Goal: Navigation & Orientation: Find specific page/section

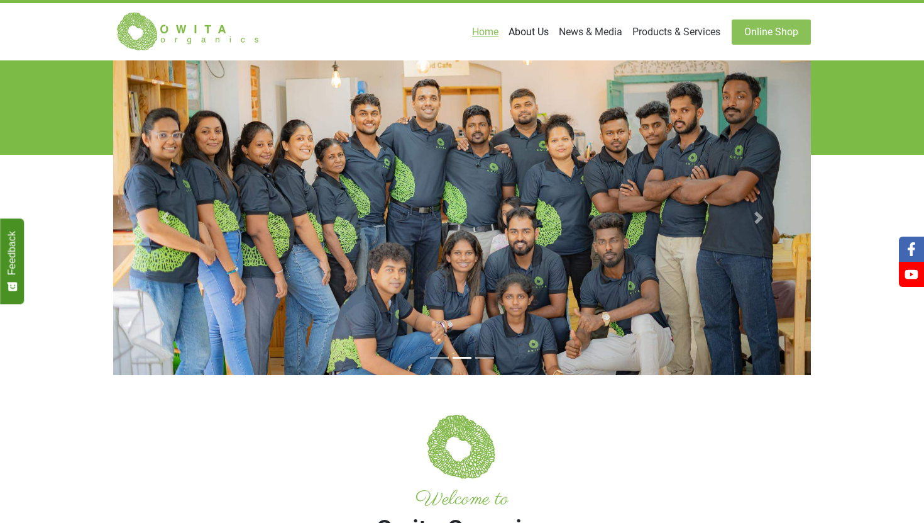
click at [526, 36] on link "About Us" at bounding box center [529, 31] width 50 height 25
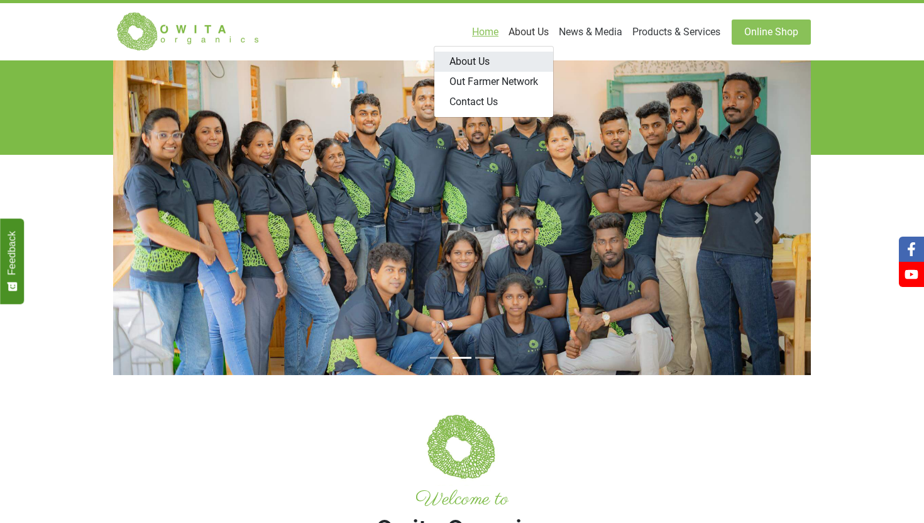
click at [480, 54] on link "About Us" at bounding box center [494, 62] width 119 height 20
